Goal: Information Seeking & Learning: Learn about a topic

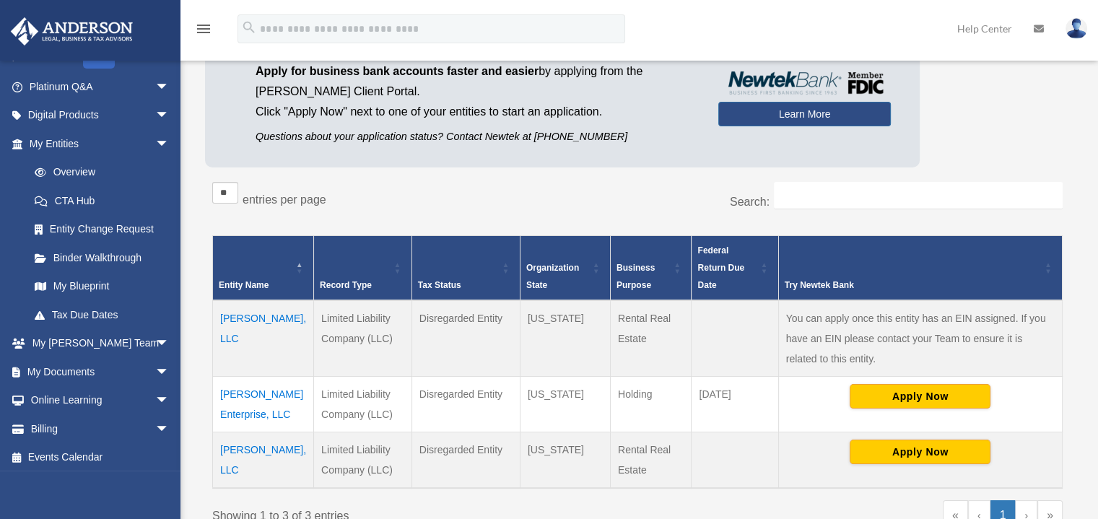
scroll to position [110, 0]
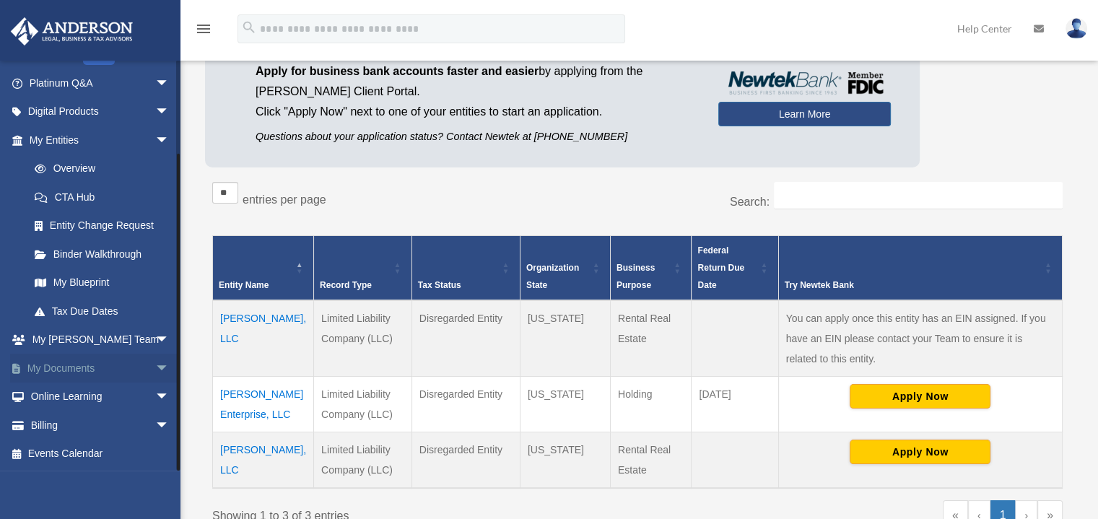
click at [70, 367] on link "My Documents arrow_drop_down" at bounding box center [100, 368] width 181 height 29
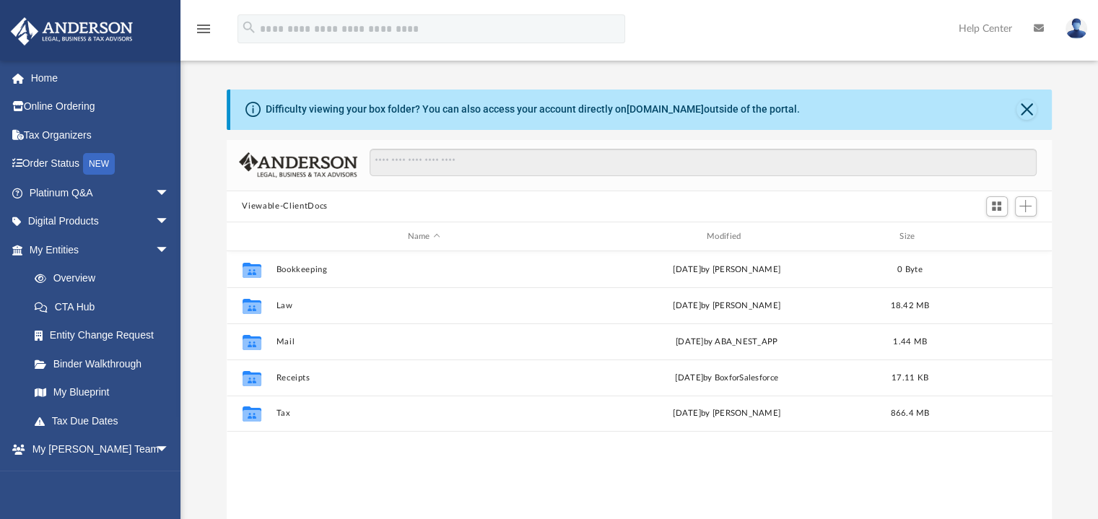
scroll to position [317, 814]
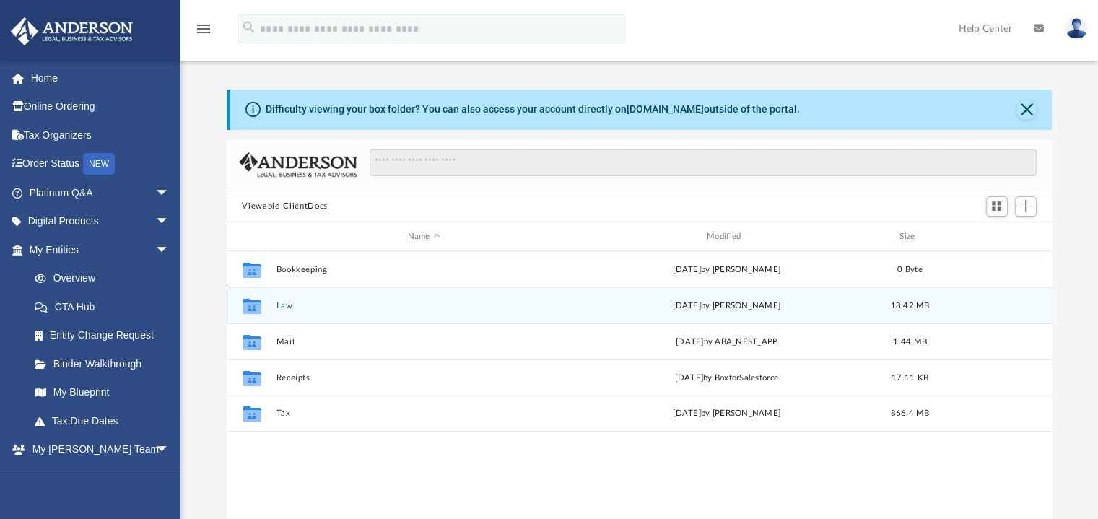
click at [288, 301] on button "Law" at bounding box center [424, 305] width 296 height 9
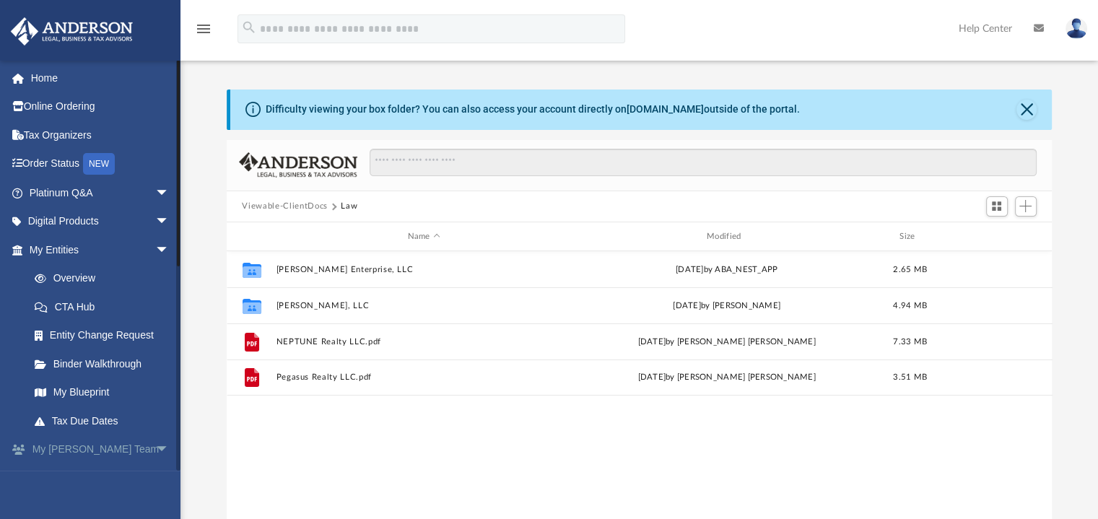
click at [155, 450] on span "arrow_drop_down" at bounding box center [169, 450] width 29 height 30
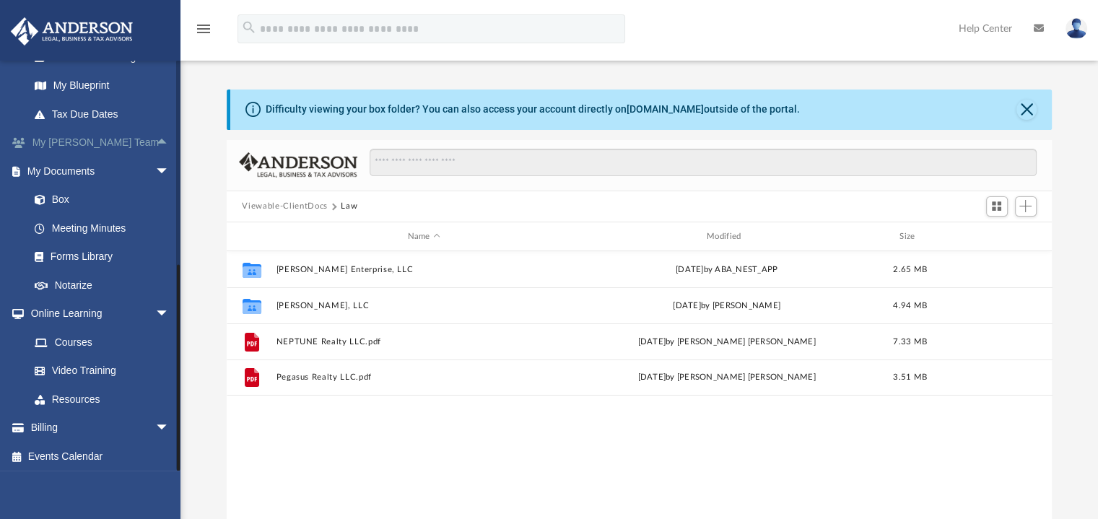
scroll to position [310, 0]
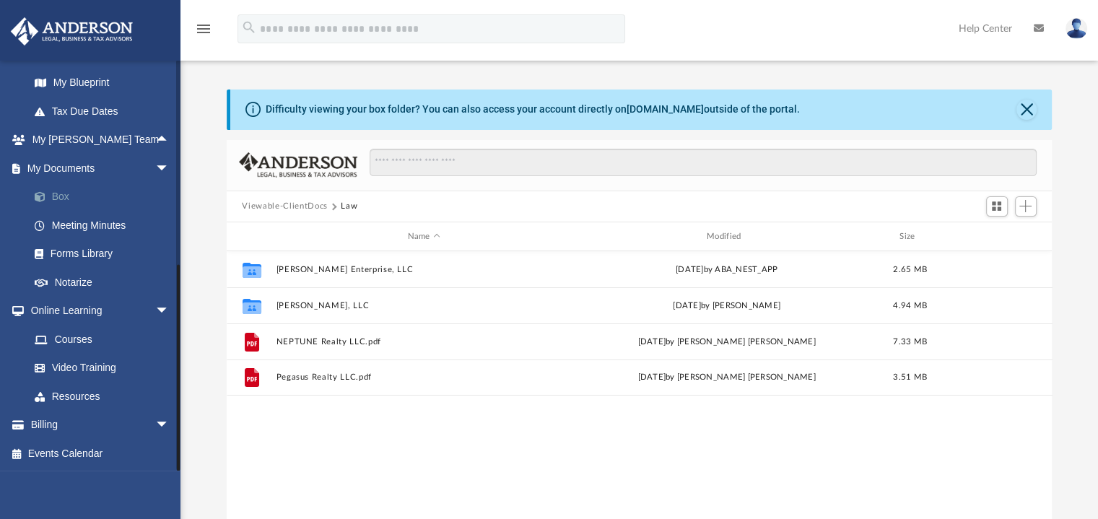
click at [61, 195] on link "Box" at bounding box center [105, 197] width 171 height 29
click at [71, 338] on link "Courses" at bounding box center [105, 339] width 171 height 29
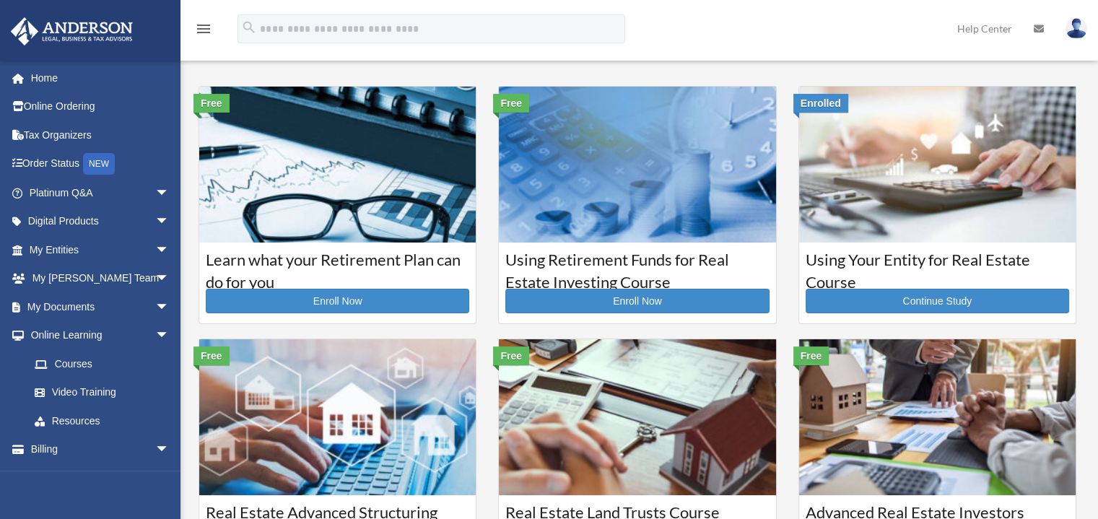
click at [943, 180] on img at bounding box center [937, 165] width 277 height 156
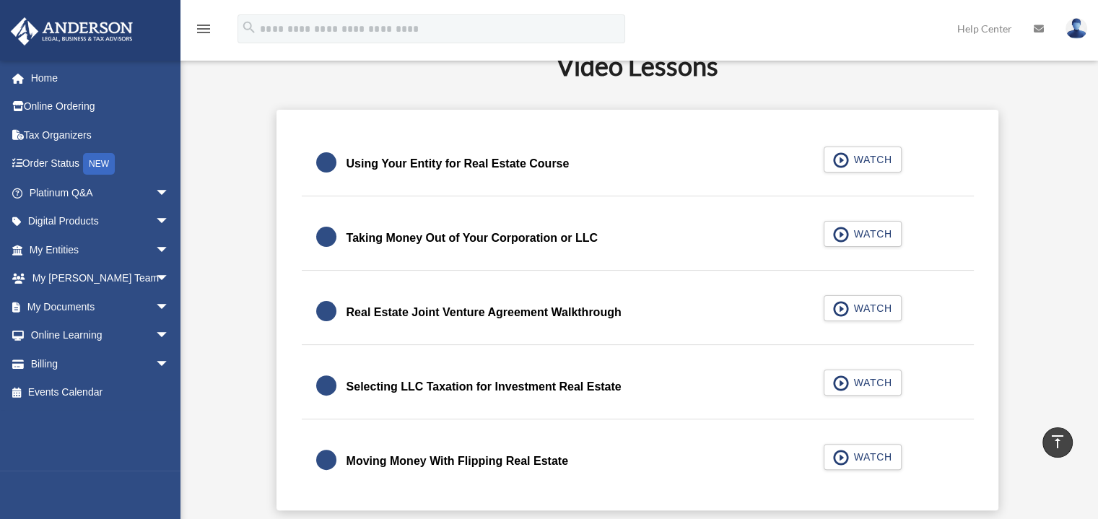
scroll to position [317, 0]
